Goal: Information Seeking & Learning: Learn about a topic

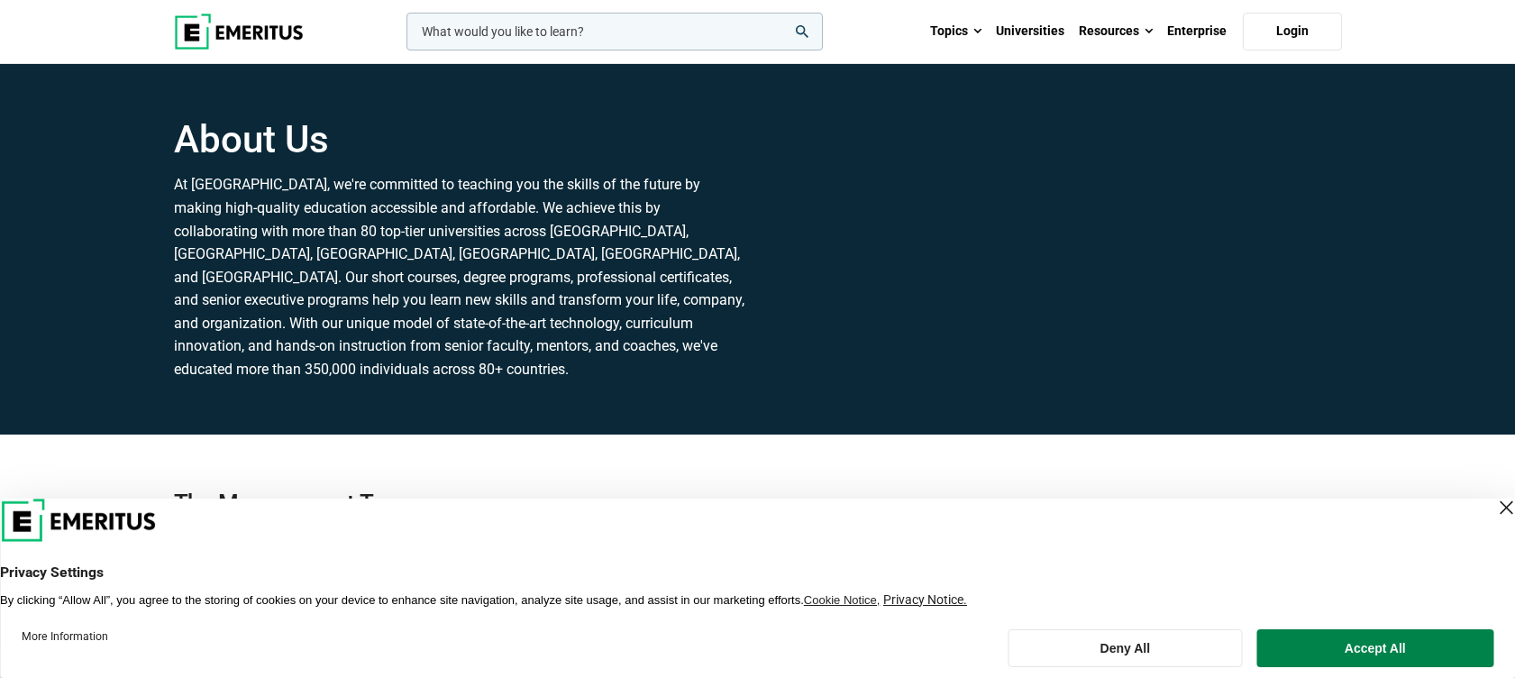
click at [236, 40] on img at bounding box center [239, 32] width 130 height 36
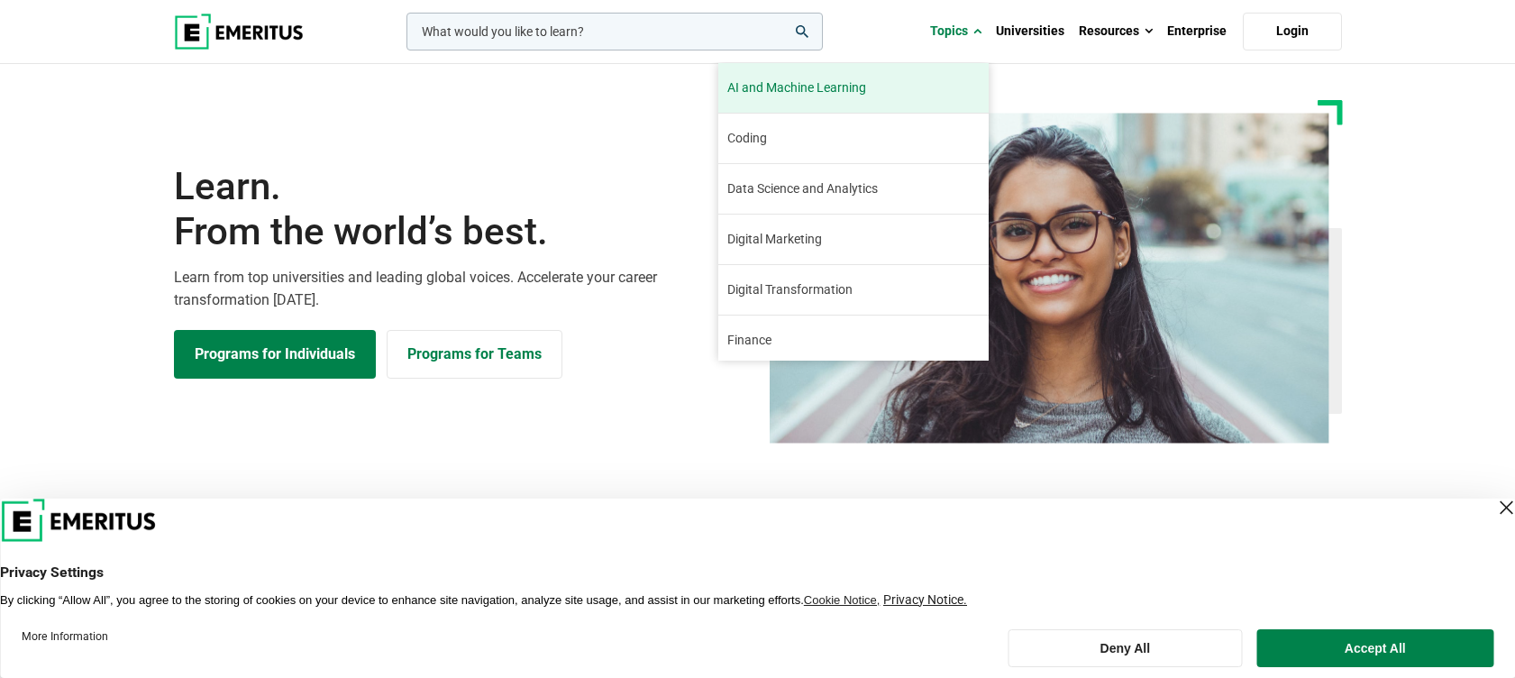
click at [818, 78] on span "AI and Machine Learning" at bounding box center [796, 87] width 139 height 19
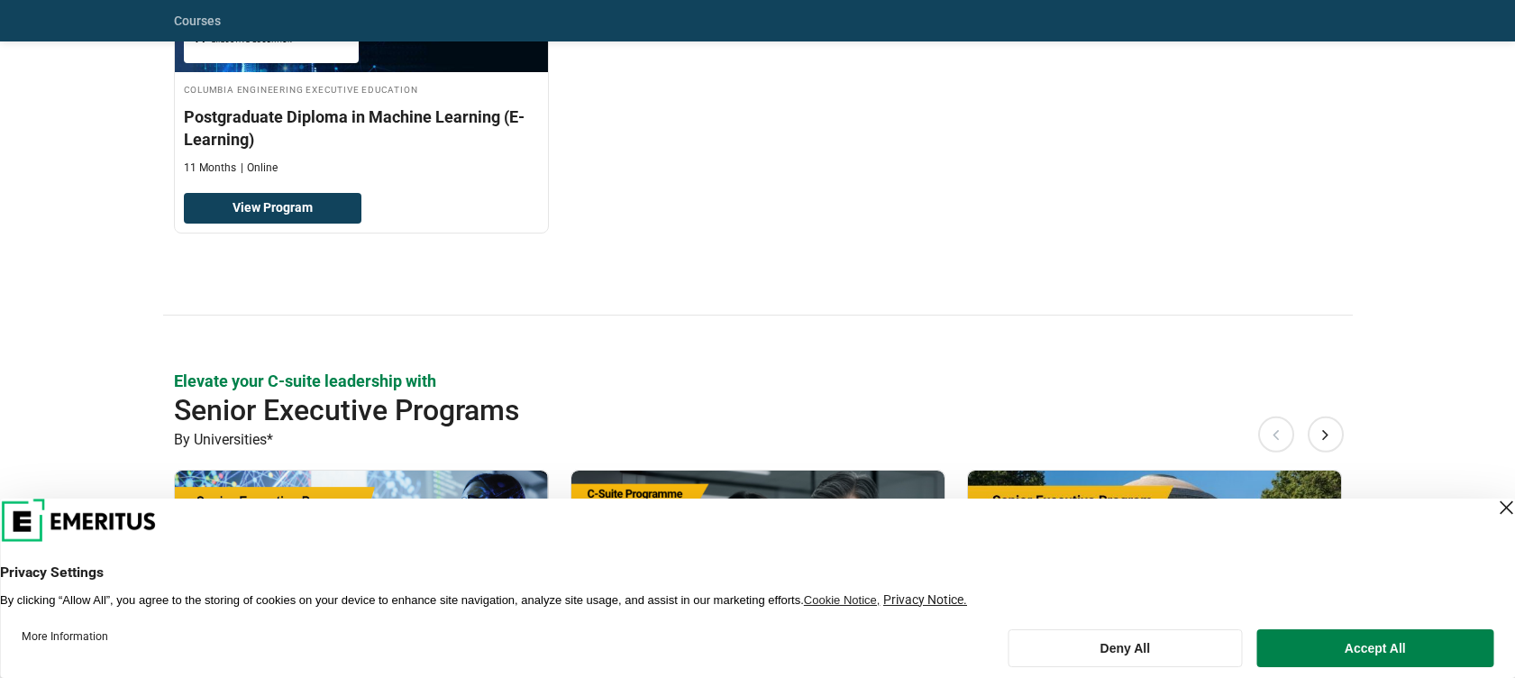
scroll to position [721, 0]
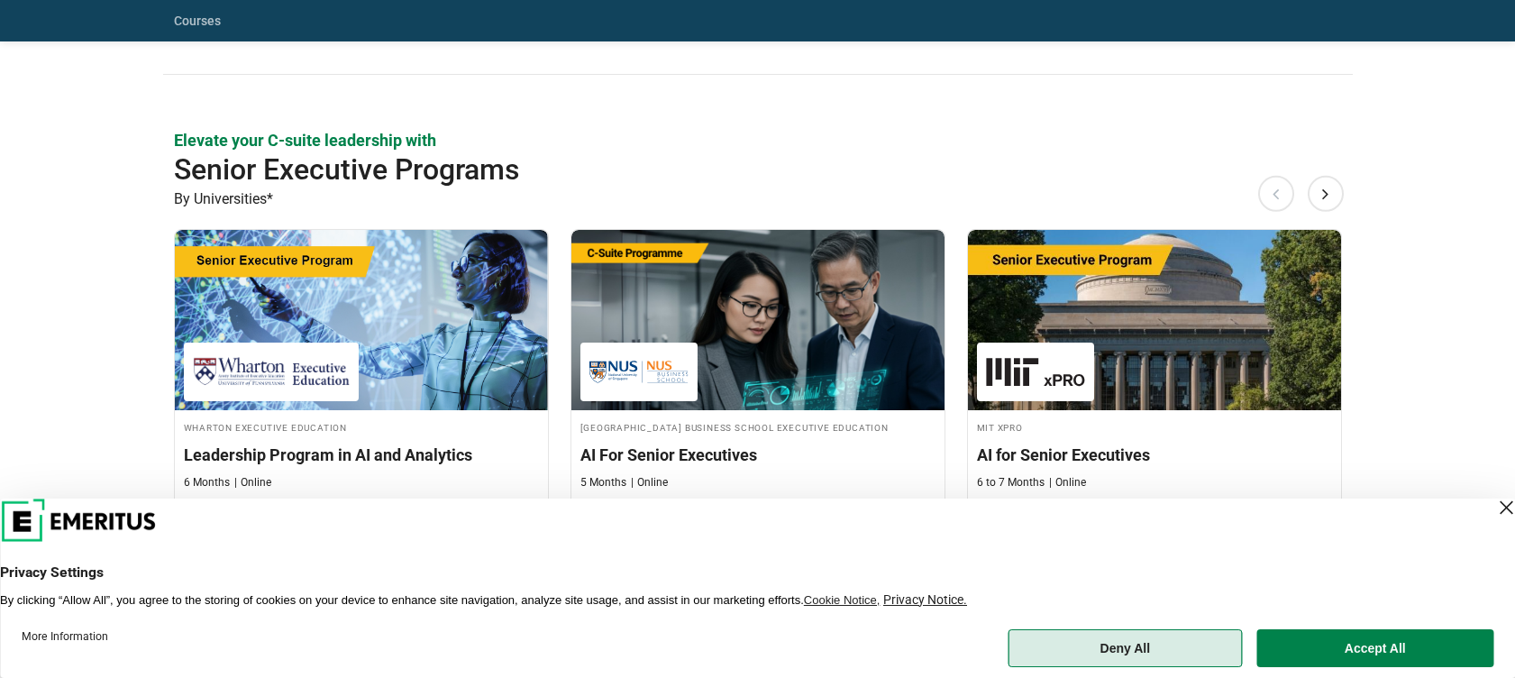
click at [1129, 656] on button "Deny All" at bounding box center [1125, 648] width 234 height 38
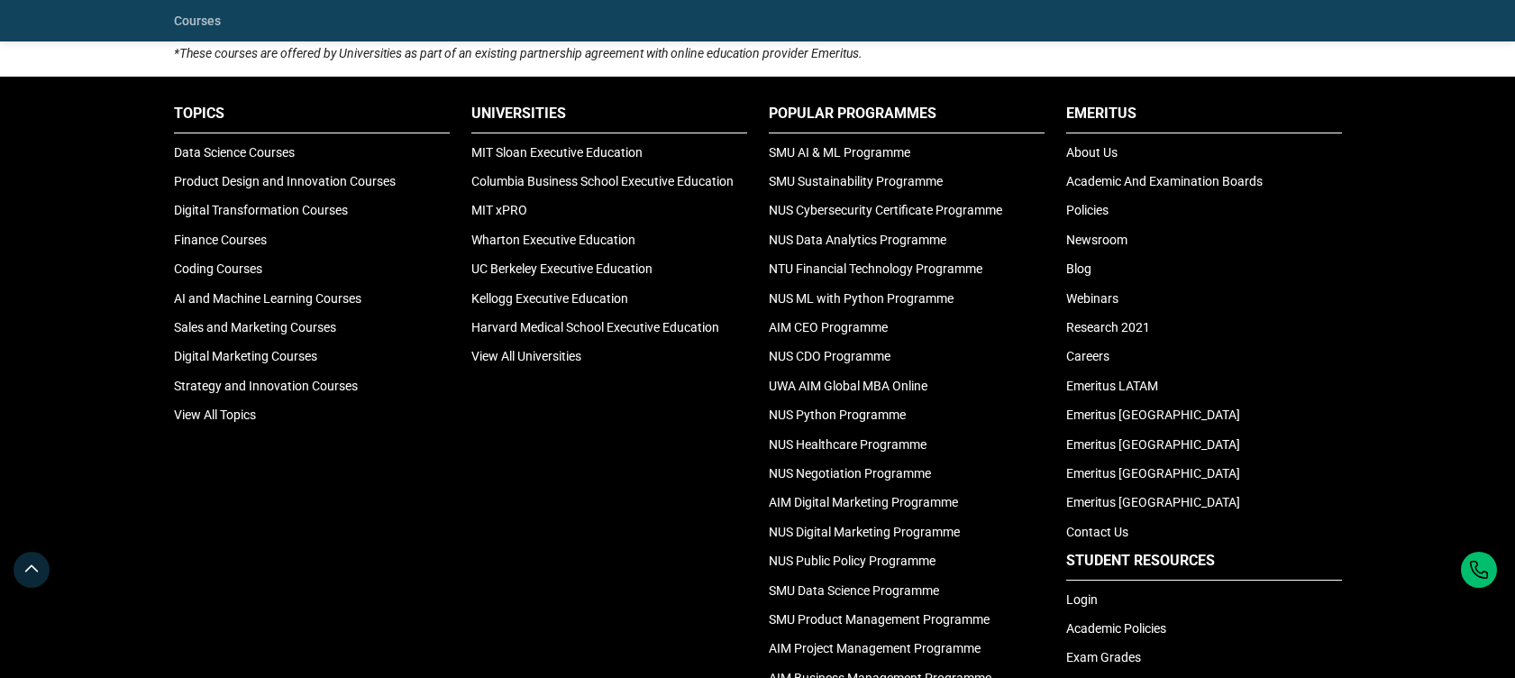
scroll to position [5654, 0]
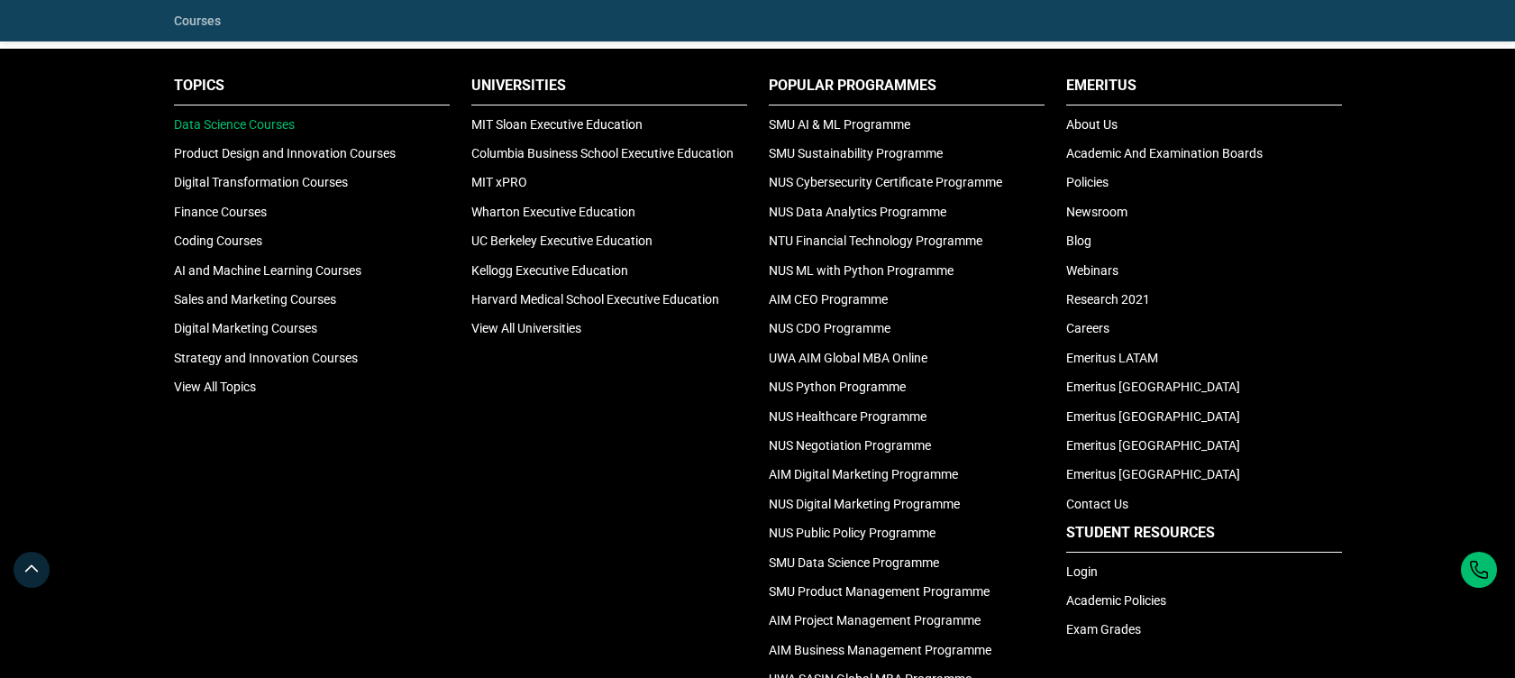
click at [234, 123] on link "Data Science Courses" at bounding box center [234, 124] width 121 height 14
